Goal: Task Accomplishment & Management: Use online tool/utility

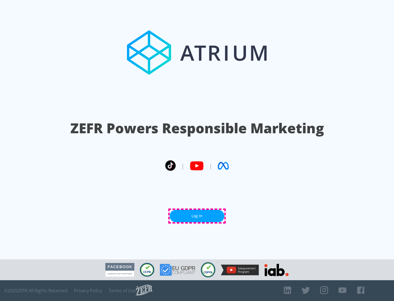
click at [197, 216] on link "Log In" at bounding box center [197, 216] width 55 height 12
